Goal: Check status: Check status

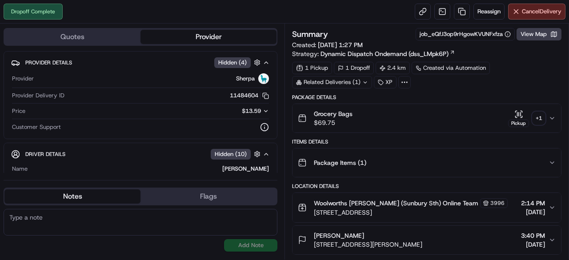
click at [538, 115] on div "+ 1" at bounding box center [539, 118] width 12 height 12
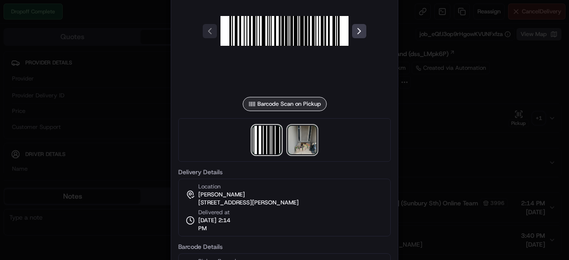
click at [306, 140] on img at bounding box center [302, 140] width 28 height 28
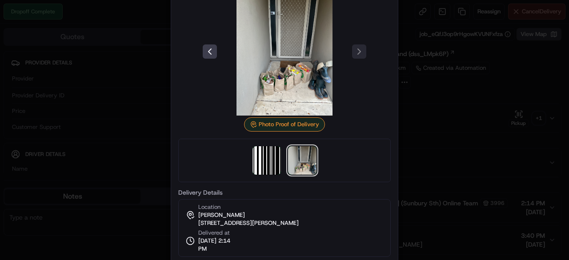
click at [84, 51] on div at bounding box center [284, 130] width 569 height 260
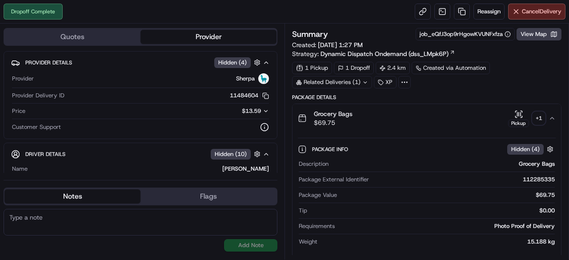
click at [533, 115] on button "Pickup + 1" at bounding box center [526, 118] width 37 height 17
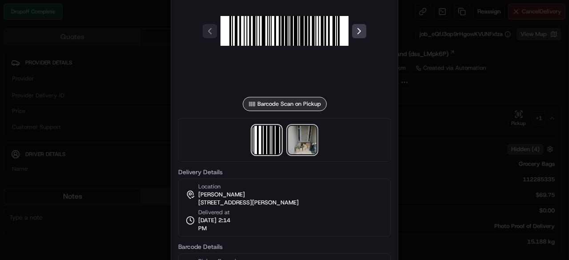
click at [303, 144] on img at bounding box center [302, 140] width 28 height 28
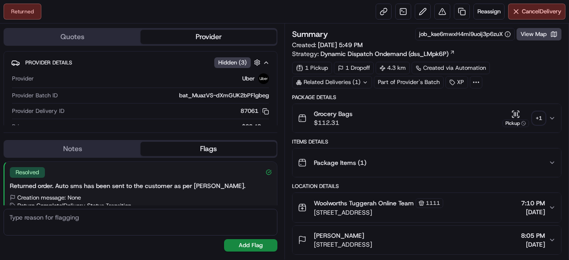
scroll to position [140, 0]
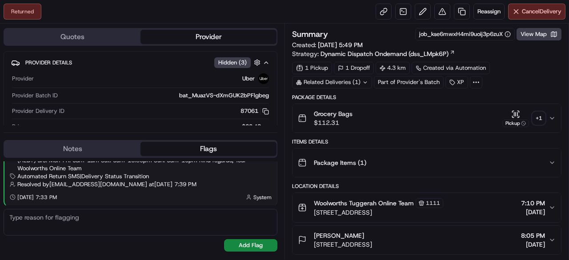
click at [543, 116] on div "+ 1" at bounding box center [539, 118] width 12 height 12
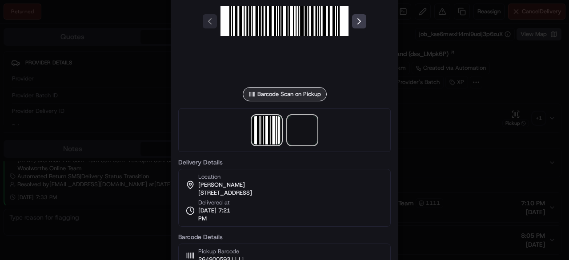
click at [309, 129] on span at bounding box center [302, 130] width 28 height 28
click at [434, 141] on div at bounding box center [284, 130] width 569 height 260
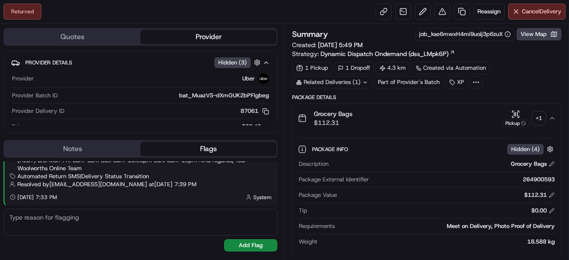
click at [535, 120] on div "+ 1" at bounding box center [539, 118] width 12 height 12
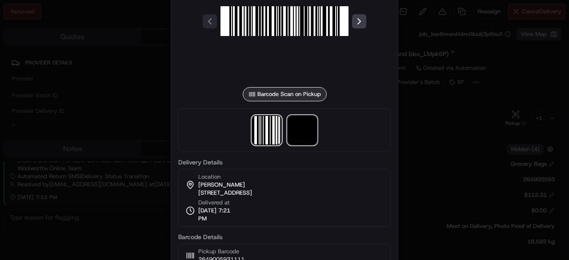
click at [307, 136] on img at bounding box center [302, 130] width 28 height 28
click at [471, 86] on div at bounding box center [284, 130] width 569 height 260
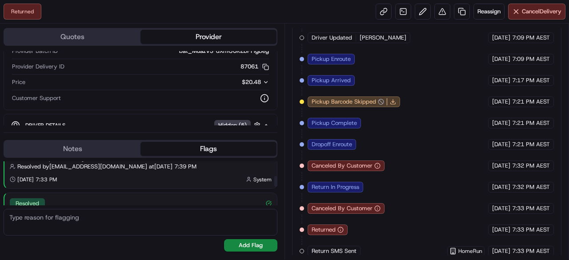
scroll to position [89, 0]
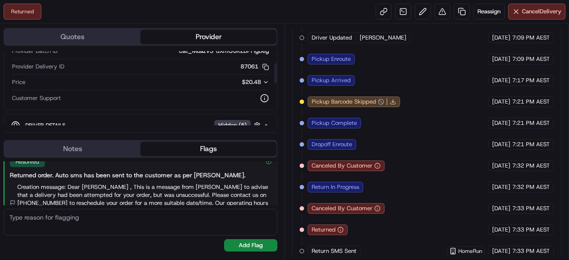
click at [267, 83] on icon "button" at bounding box center [266, 82] width 6 height 6
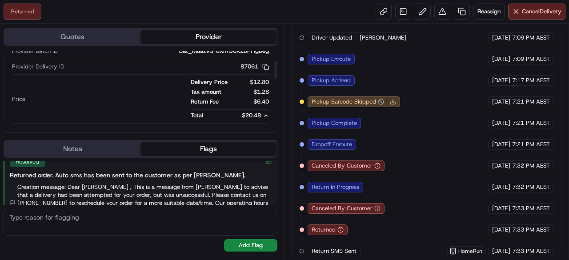
scroll to position [0, 0]
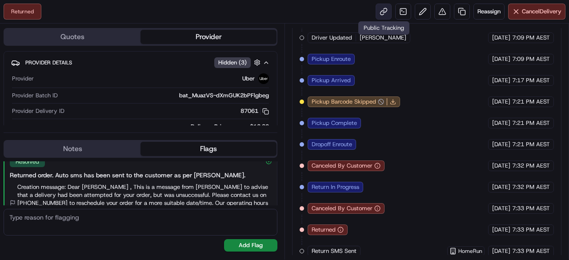
click at [381, 8] on link at bounding box center [384, 12] width 16 height 16
click at [256, 65] on button "button" at bounding box center [257, 62] width 11 height 11
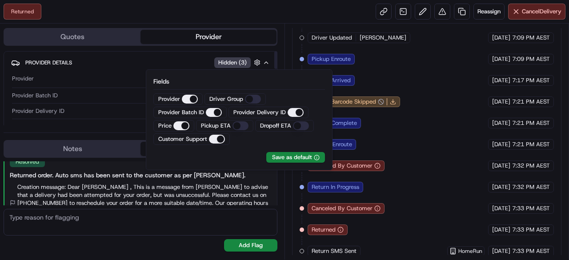
click at [244, 61] on span "Hidden ( 3 )" at bounding box center [232, 63] width 28 height 8
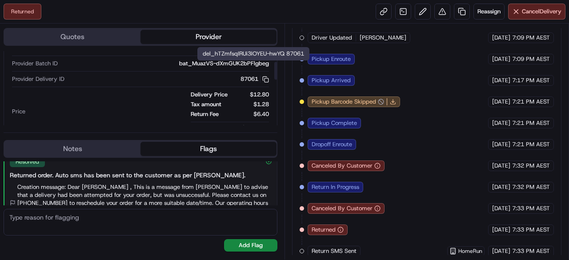
scroll to position [44, 0]
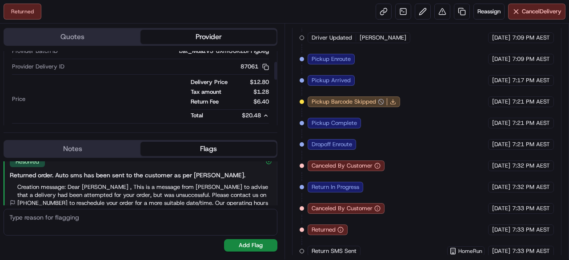
click at [94, 153] on button "Notes" at bounding box center [72, 149] width 136 height 14
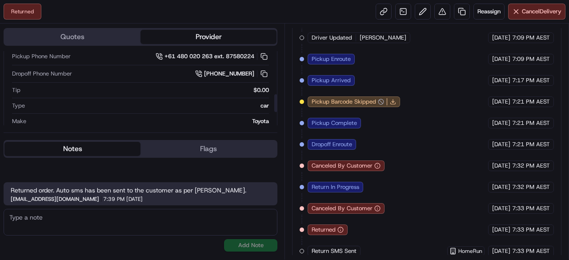
scroll to position [133, 0]
